Goal: Transaction & Acquisition: Subscribe to service/newsletter

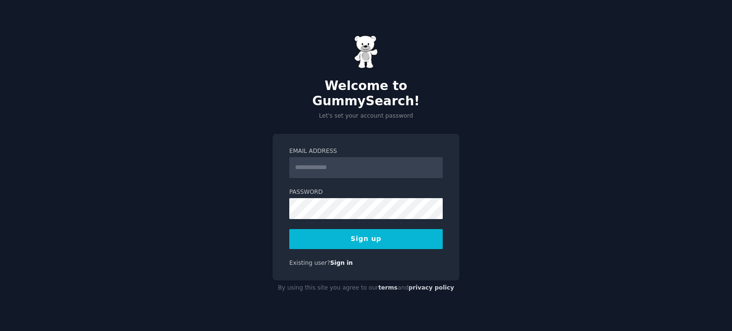
drag, startPoint x: 0, startPoint y: 0, endPoint x: 343, endPoint y: 163, distance: 379.7
click at [343, 163] on input "Email Address" at bounding box center [365, 167] width 153 height 21
type input "**********"
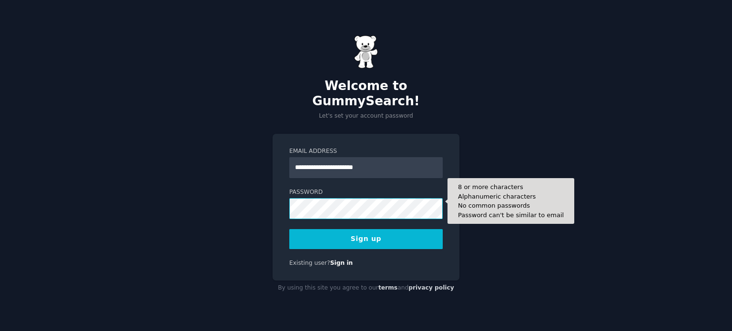
click at [289, 229] on button "Sign up" at bounding box center [365, 239] width 153 height 20
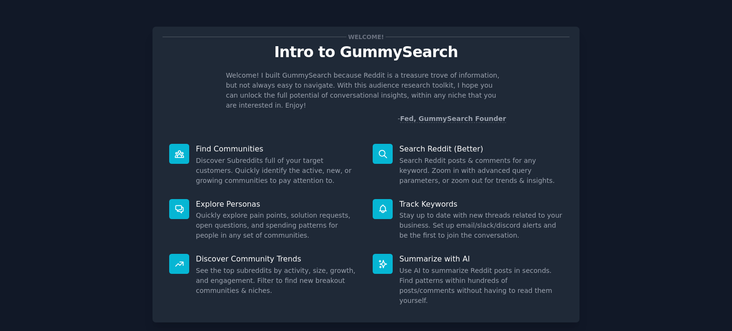
scroll to position [41, 0]
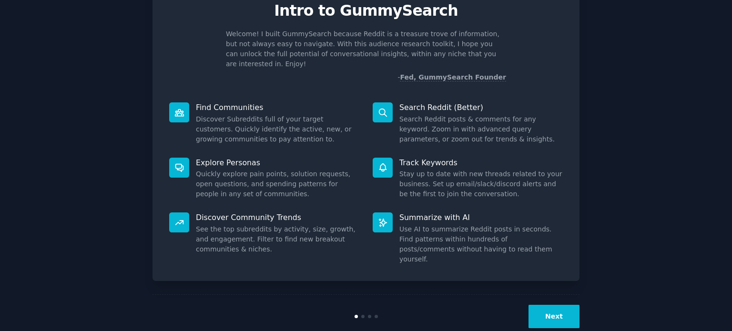
click at [541, 305] on button "Next" at bounding box center [553, 316] width 51 height 23
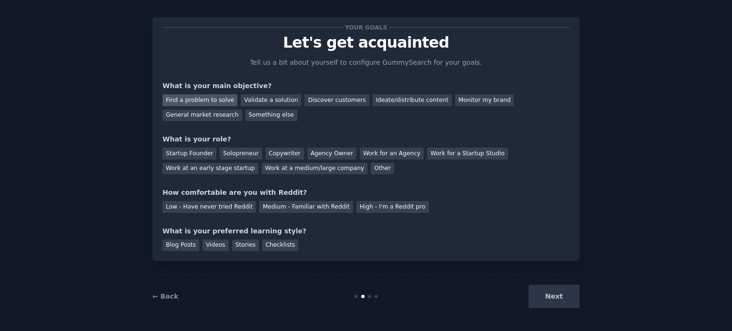
click at [205, 97] on div "Find a problem to solve" at bounding box center [199, 100] width 75 height 12
click at [253, 97] on div "Validate a solution" at bounding box center [271, 100] width 60 height 12
click at [211, 101] on div "Find a problem to solve" at bounding box center [199, 100] width 75 height 12
click at [247, 152] on div "Solopreneur" at bounding box center [241, 154] width 42 height 12
click at [265, 154] on div "Copywriter" at bounding box center [284, 154] width 39 height 12
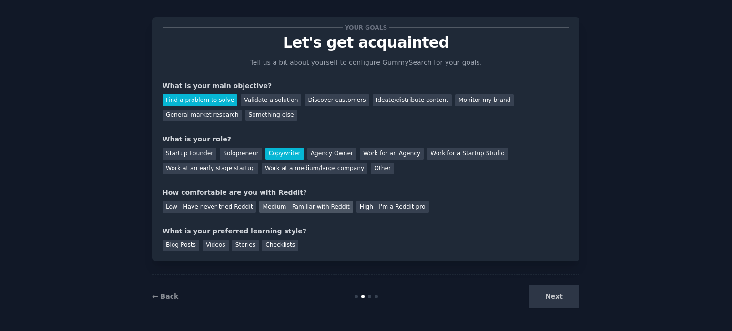
click at [329, 207] on div "Medium - Familiar with Reddit" at bounding box center [305, 207] width 93 height 12
click at [274, 242] on div "Checklists" at bounding box center [280, 246] width 36 height 12
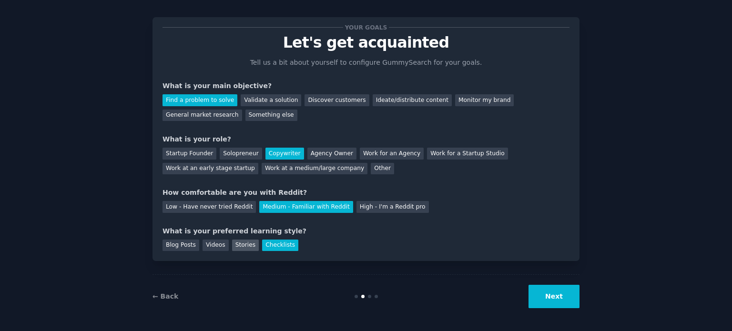
click at [243, 244] on div "Stories" at bounding box center [245, 246] width 27 height 12
click at [276, 242] on div "Checklists" at bounding box center [280, 246] width 36 height 12
click at [552, 292] on button "Next" at bounding box center [553, 296] width 51 height 23
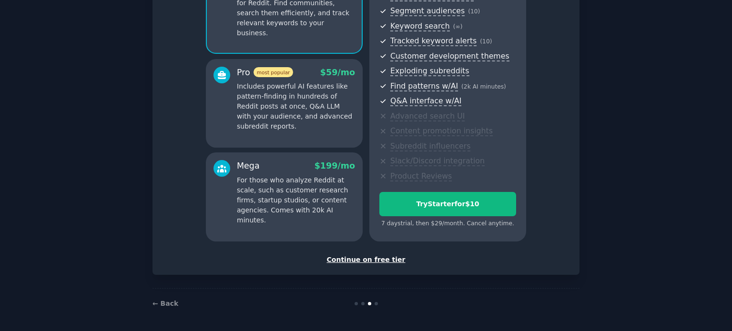
scroll to position [120, 0]
click at [386, 258] on div "Continue on free tier" at bounding box center [365, 260] width 407 height 10
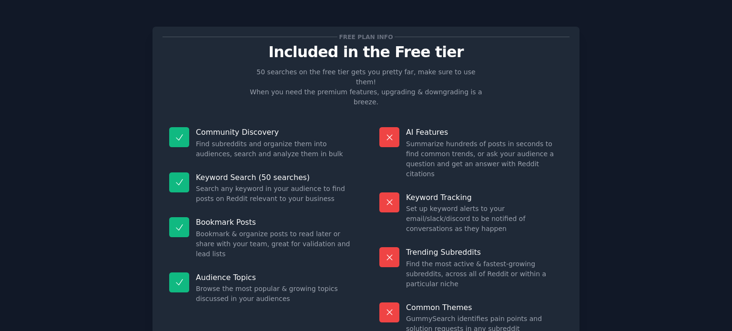
scroll to position [40, 0]
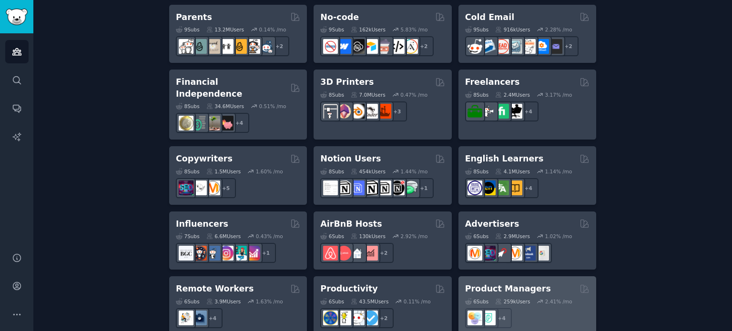
scroll to position [575, 0]
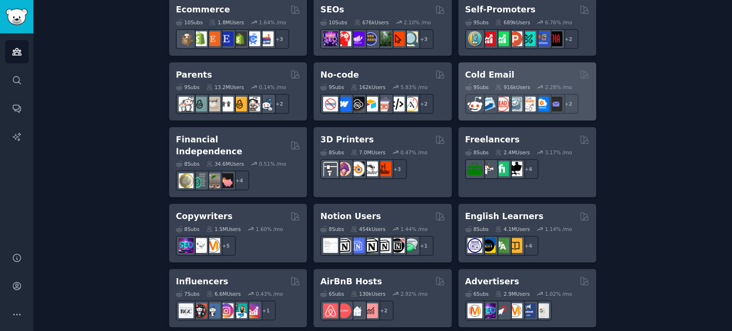
click at [493, 70] on h2 "Cold Email" at bounding box center [489, 75] width 49 height 12
